Goal: Transaction & Acquisition: Purchase product/service

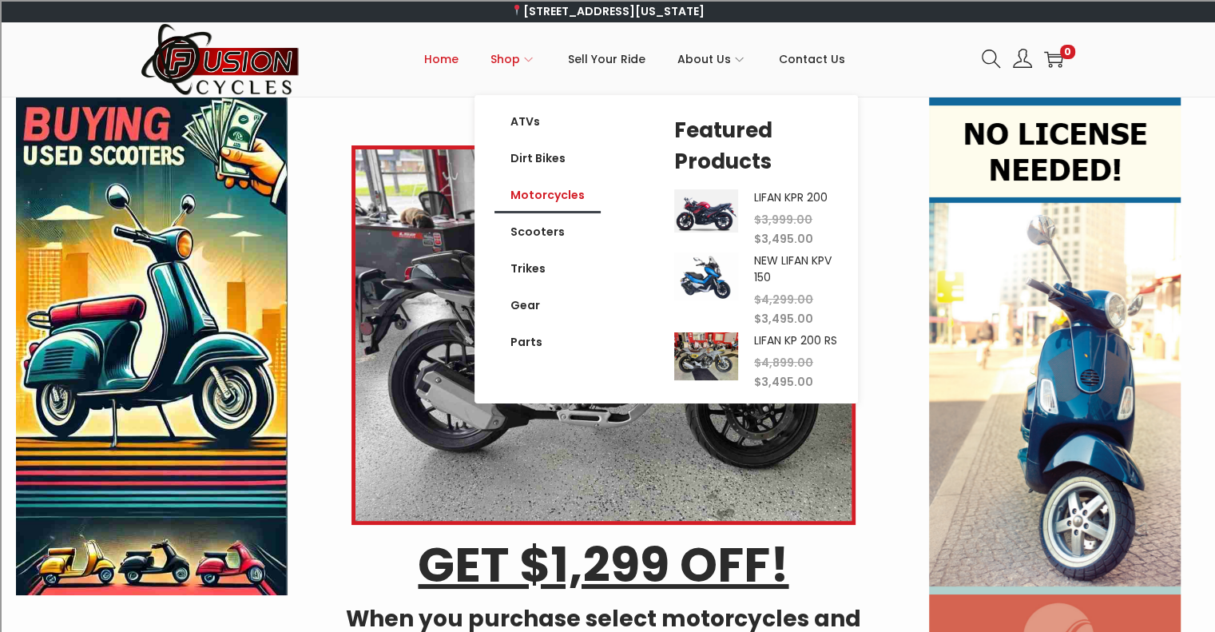
click at [539, 194] on link "Motorcycles" at bounding box center [548, 195] width 106 height 37
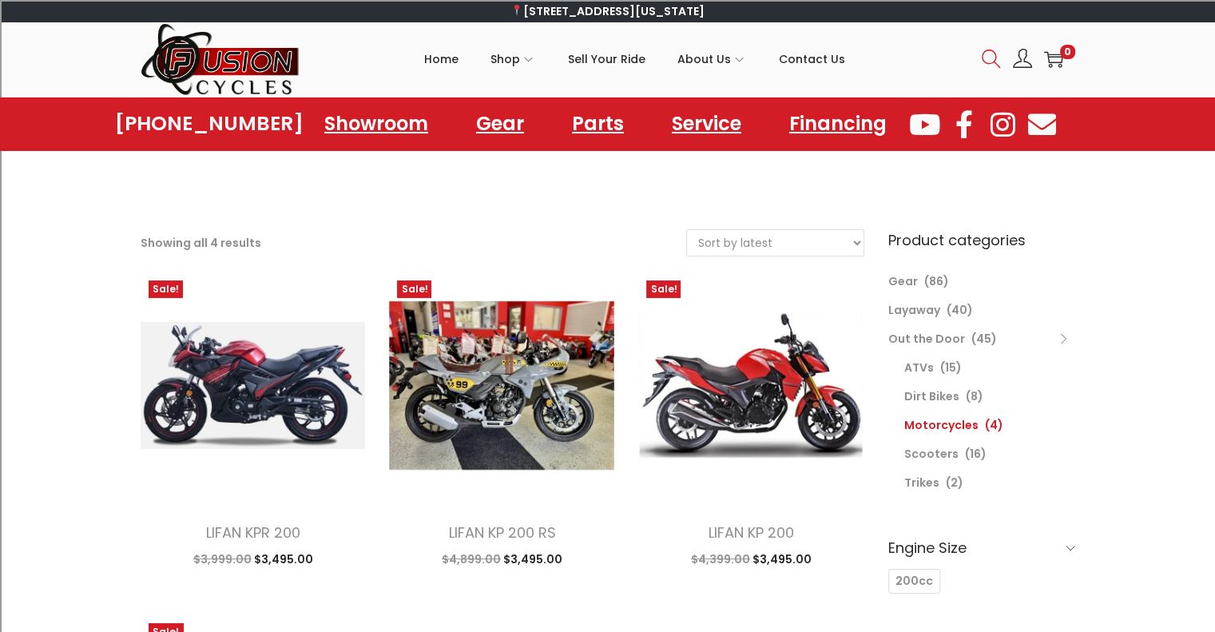
click at [983, 62] on icon at bounding box center [991, 59] width 19 height 19
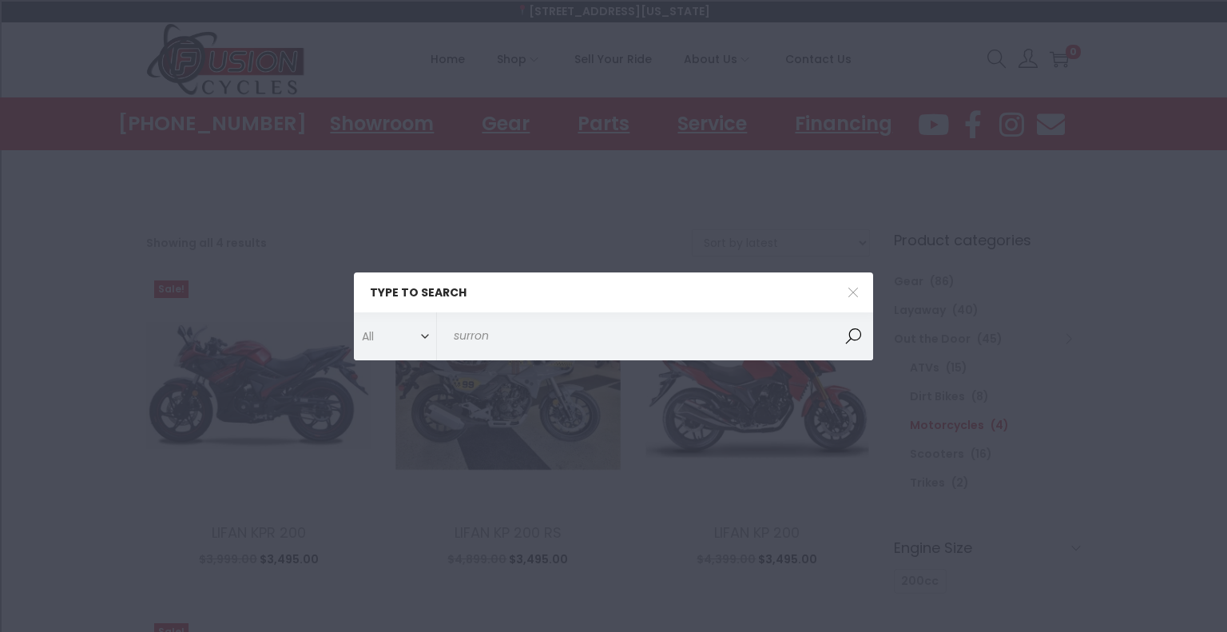
type input "surron"
click at [833, 312] on button "Search" at bounding box center [853, 336] width 40 height 48
